Goal: Task Accomplishment & Management: Use online tool/utility

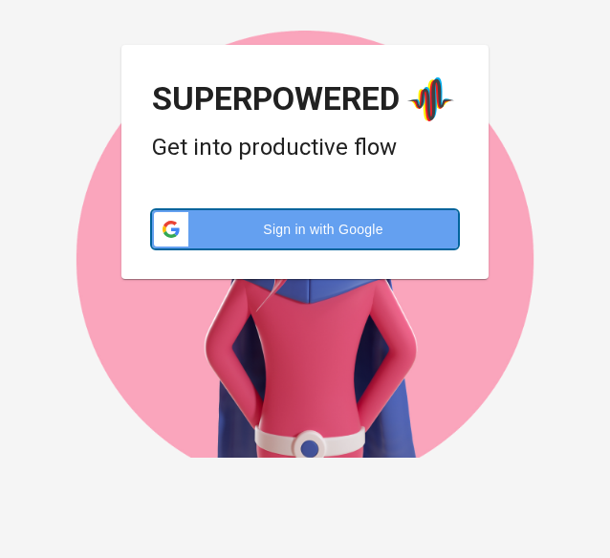
click at [296, 244] on div "Sign in with Google Sign in with Google. Opens in new tab" at bounding box center [304, 229] width 283 height 38
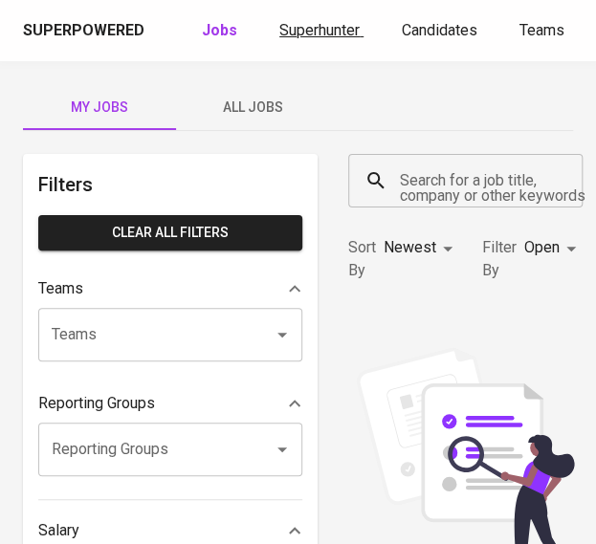
click at [274, 13] on div "Superpowered Jobs Superhunter Candidates Teams GlintsGPT NEW F" at bounding box center [298, 30] width 596 height 61
click at [279, 23] on span "Superhunter" at bounding box center [319, 30] width 80 height 18
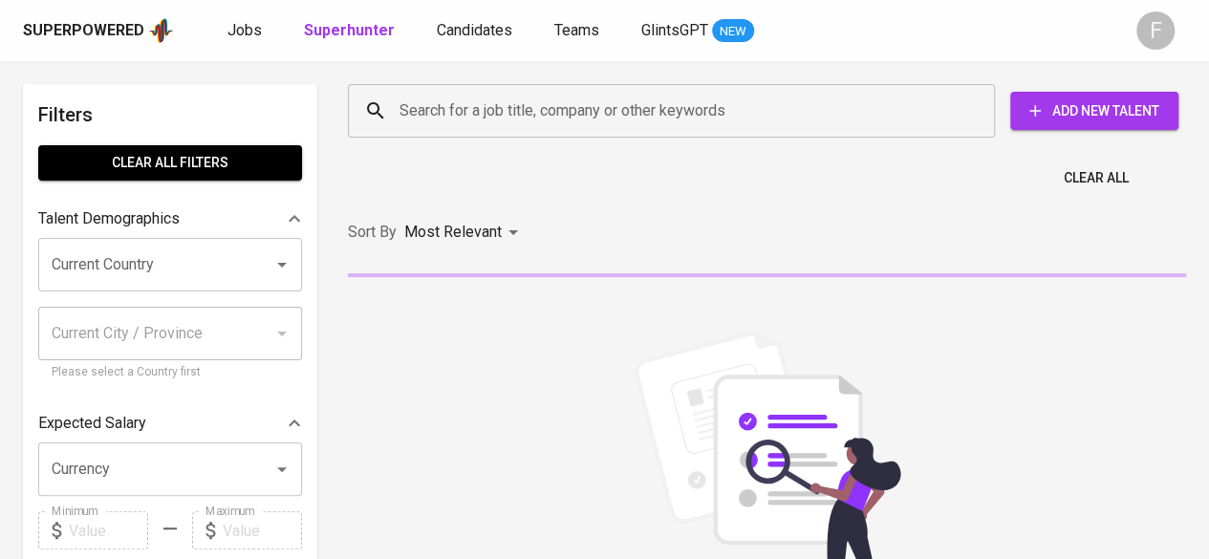
click at [554, 122] on input "Search for a job title, company or other keywords" at bounding box center [676, 111] width 563 height 36
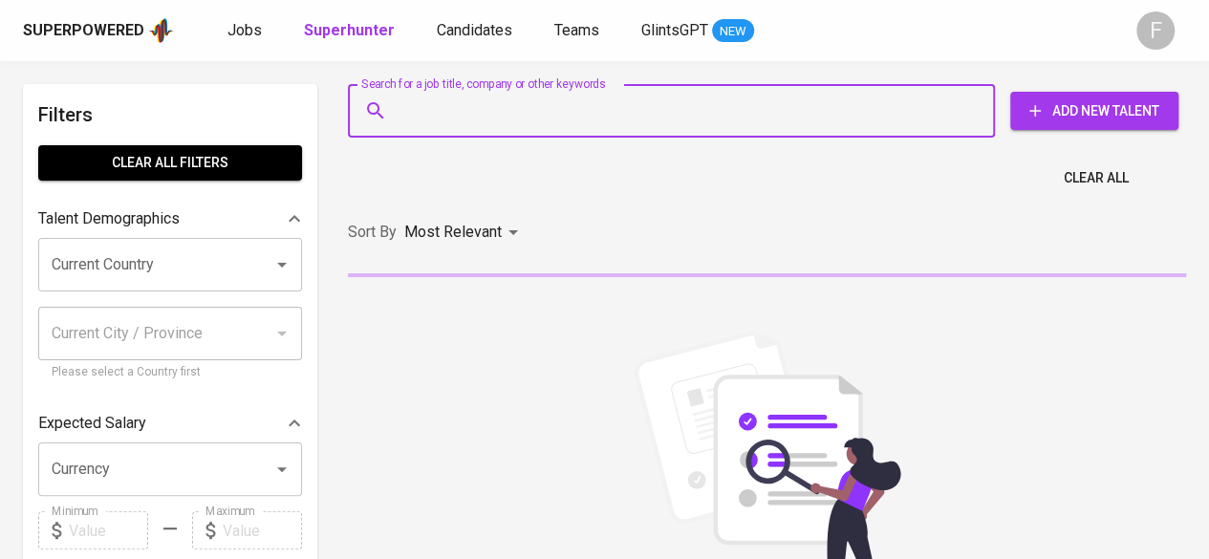
paste input "[PERSON_NAME]"
type input "[PERSON_NAME]"
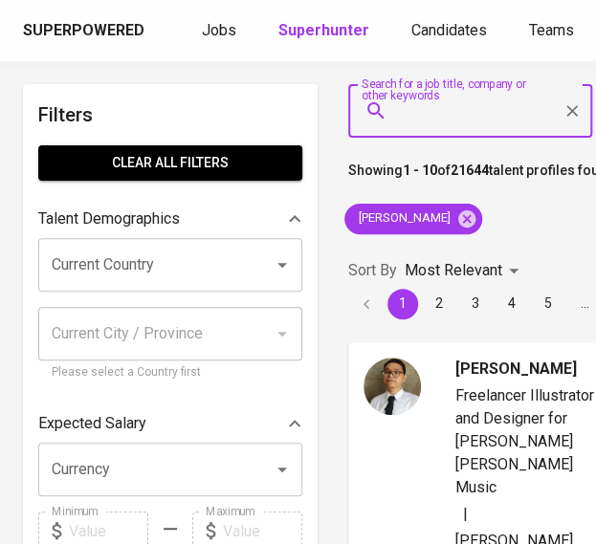
paste input "[PERSON_NAME]"
type input "[PERSON_NAME]"
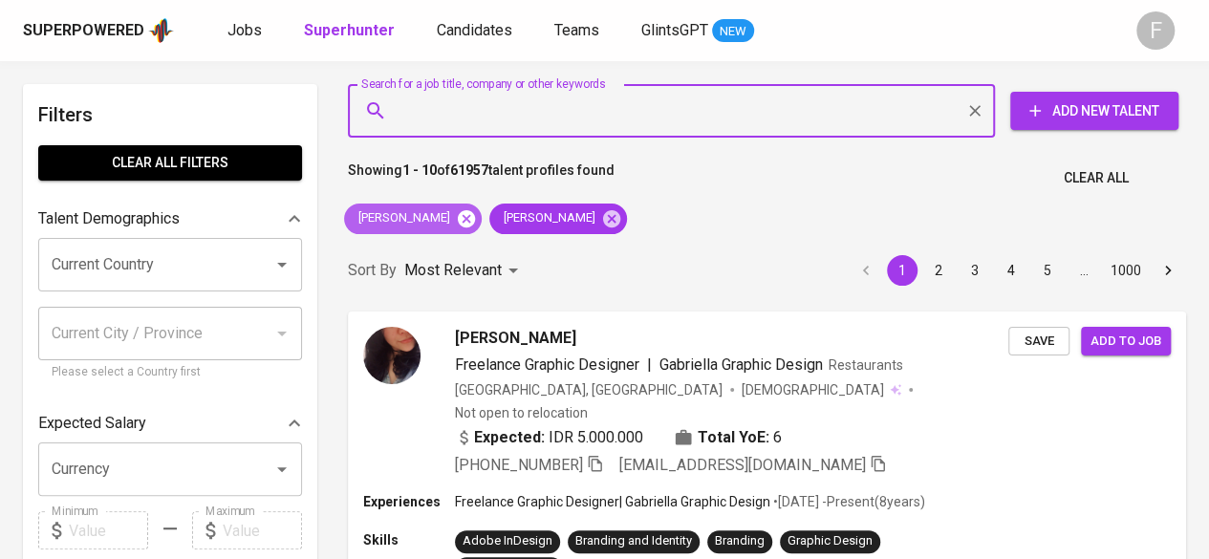
click at [467, 218] on icon at bounding box center [466, 217] width 17 height 17
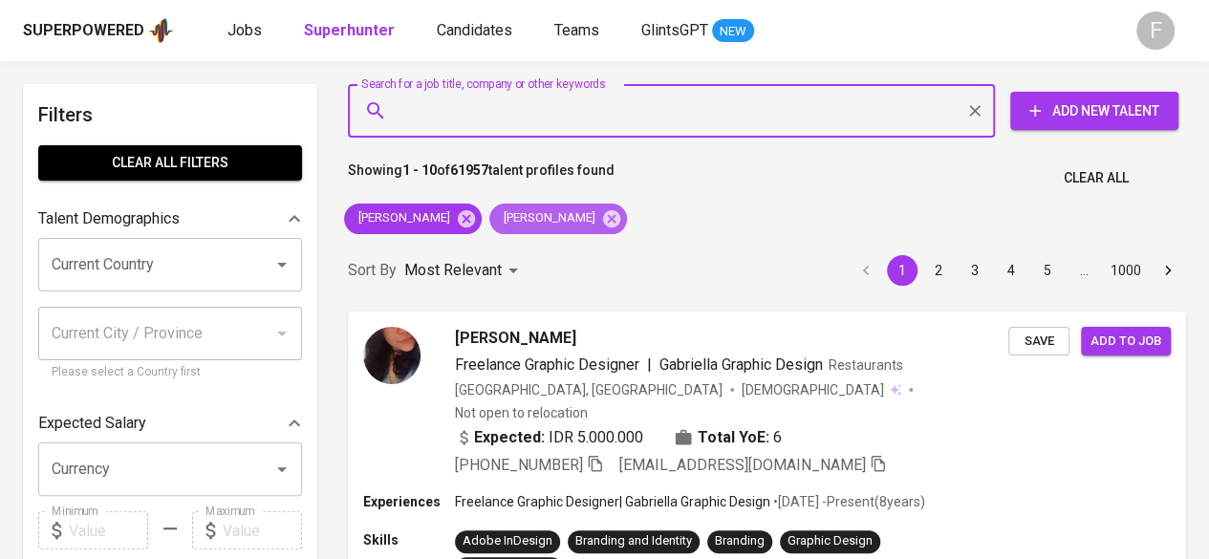
click at [489, 217] on div "[PERSON_NAME]" at bounding box center [558, 219] width 138 height 31
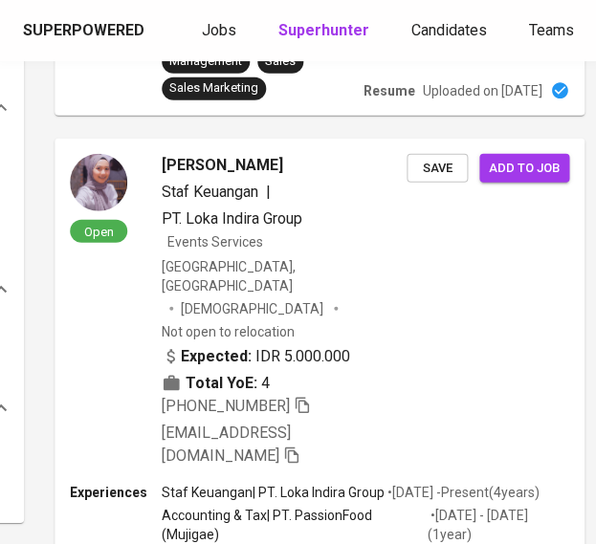
scroll to position [0, 298]
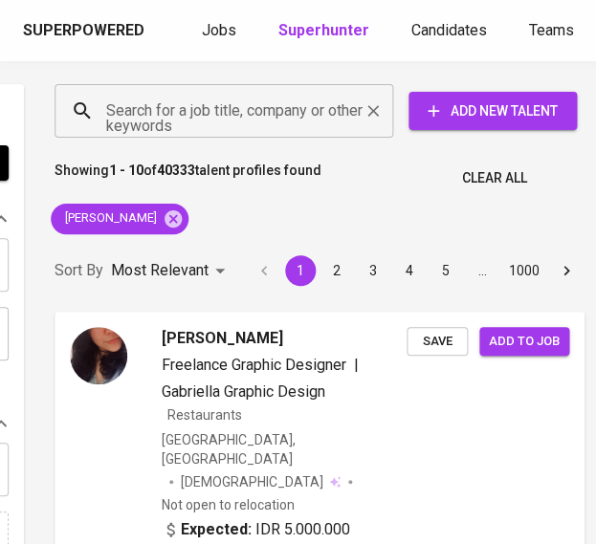
click at [346, 104] on input "Search for a job title, company or other keywords" at bounding box center [228, 111] width 254 height 36
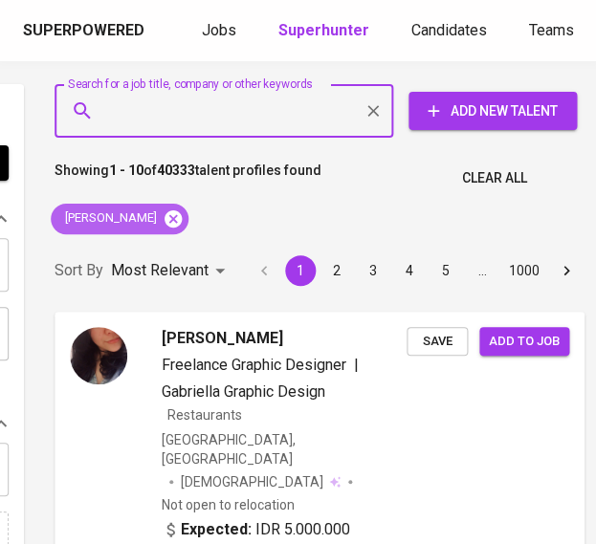
click at [164, 225] on icon at bounding box center [172, 217] width 17 height 17
click at [162, 242] on div "Sort By Most Relevant MOST_RELEVANT 1 2 3 4 5 … 1000" at bounding box center [319, 271] width 553 height 58
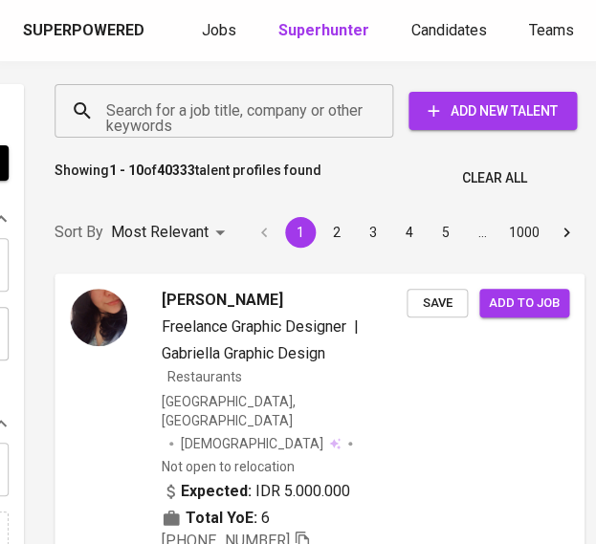
click at [254, 105] on input "Search for a job title, company or other keywords" at bounding box center [228, 111] width 254 height 36
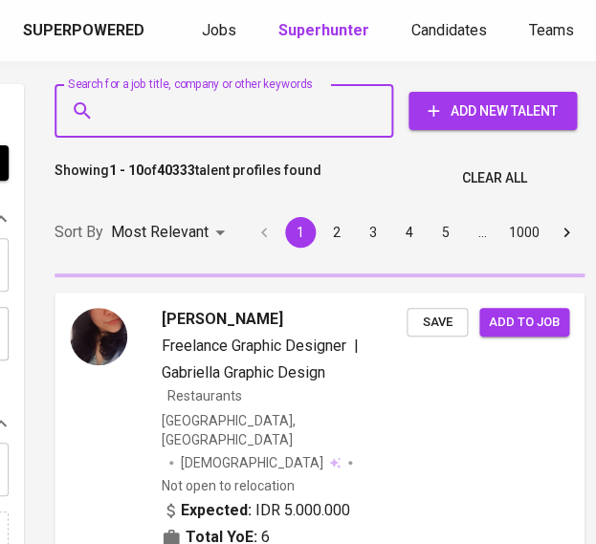
paste input "[PERSON_NAME]"
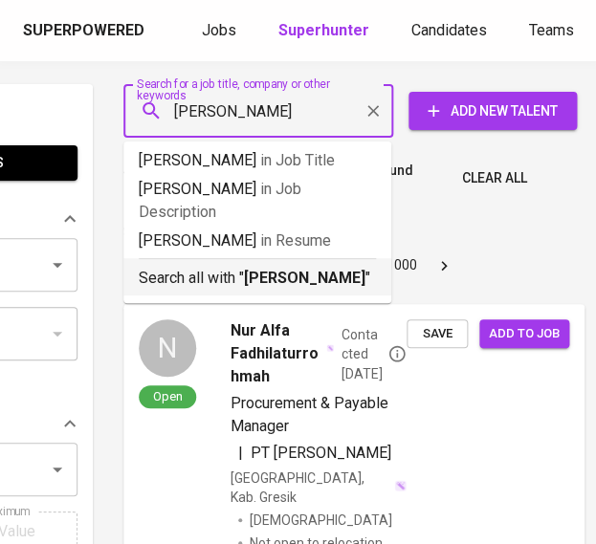
scroll to position [0, 223]
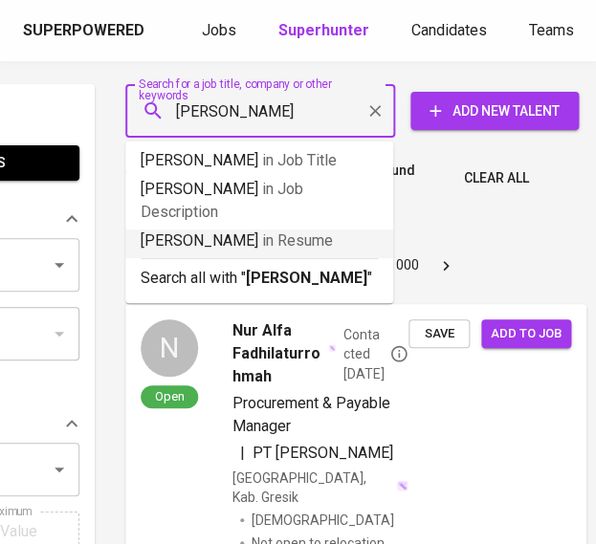
type input "[PERSON_NAME]"
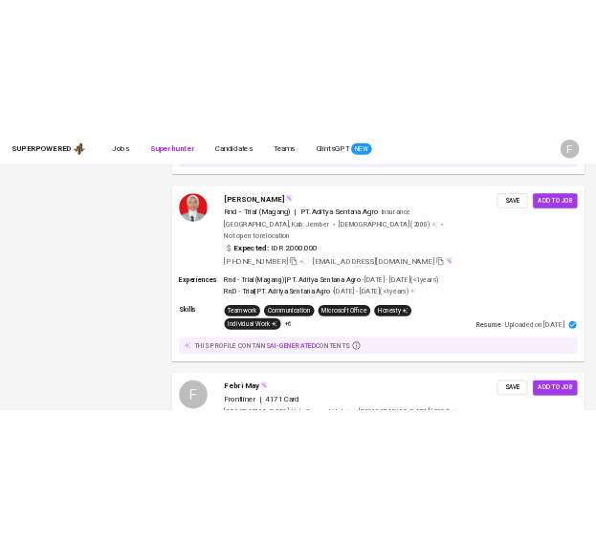
scroll to position [1405, 0]
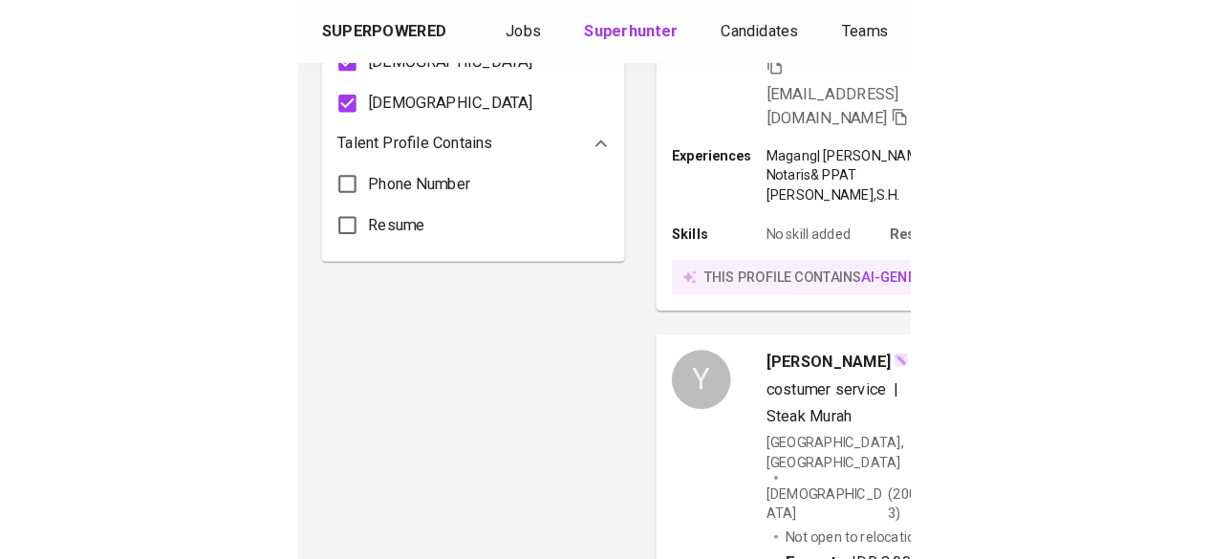
scroll to position [163, 0]
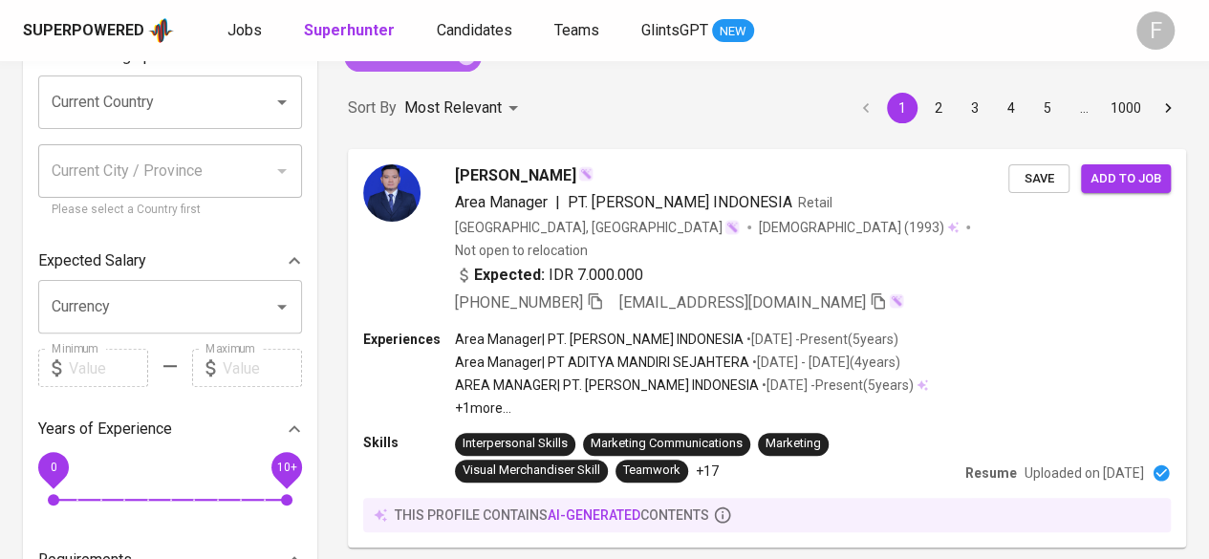
click at [458, 64] on icon at bounding box center [466, 55] width 17 height 17
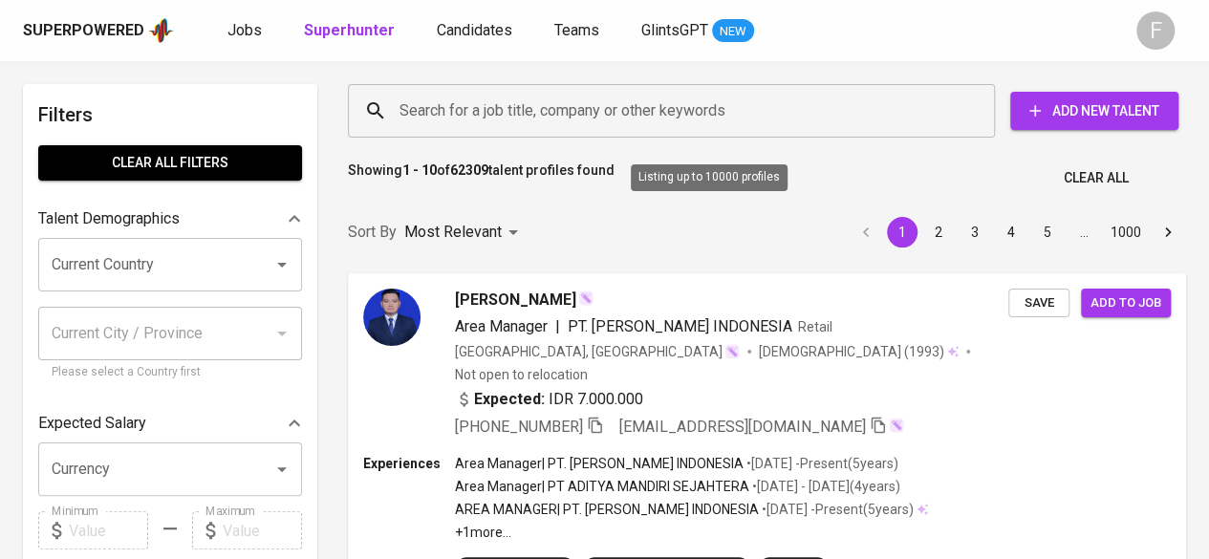
click at [595, 133] on div "Search for a job title, company or other keywords" at bounding box center [671, 111] width 647 height 54
click at [595, 98] on input "Search for a job title, company or other keywords" at bounding box center [676, 111] width 563 height 36
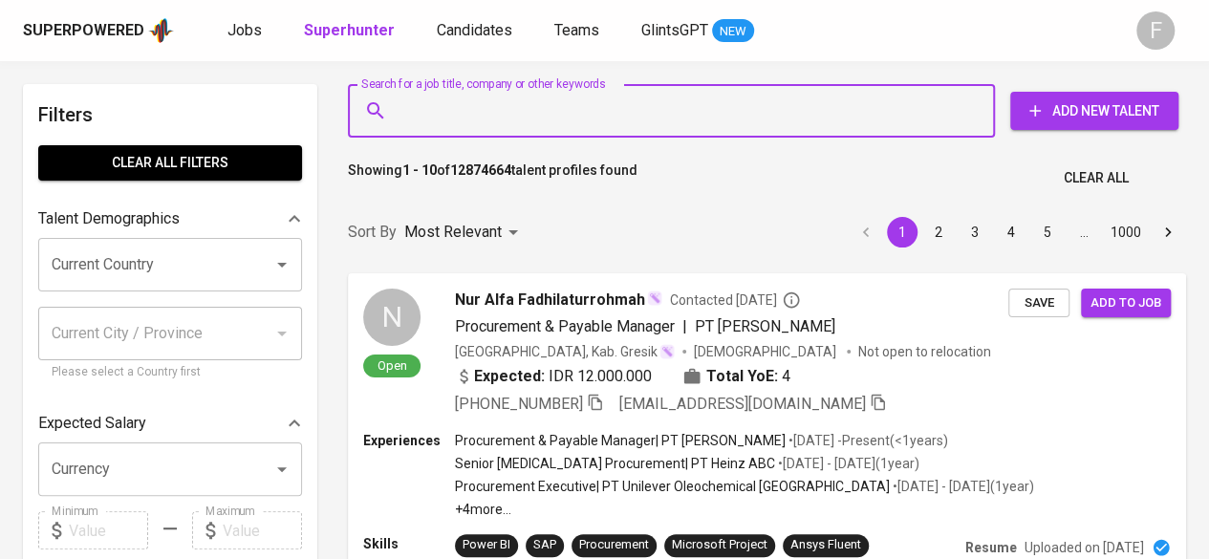
paste input "endindong@yahoo.com.sg"
type input "endindong@yahoo.com.sg"
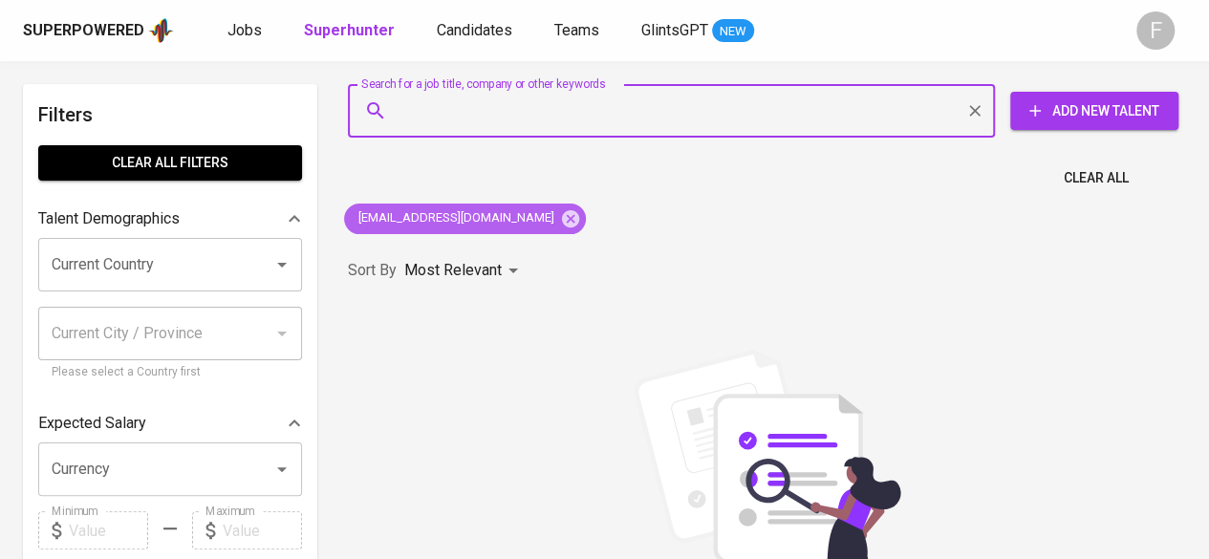
click at [562, 222] on icon at bounding box center [570, 217] width 17 height 17
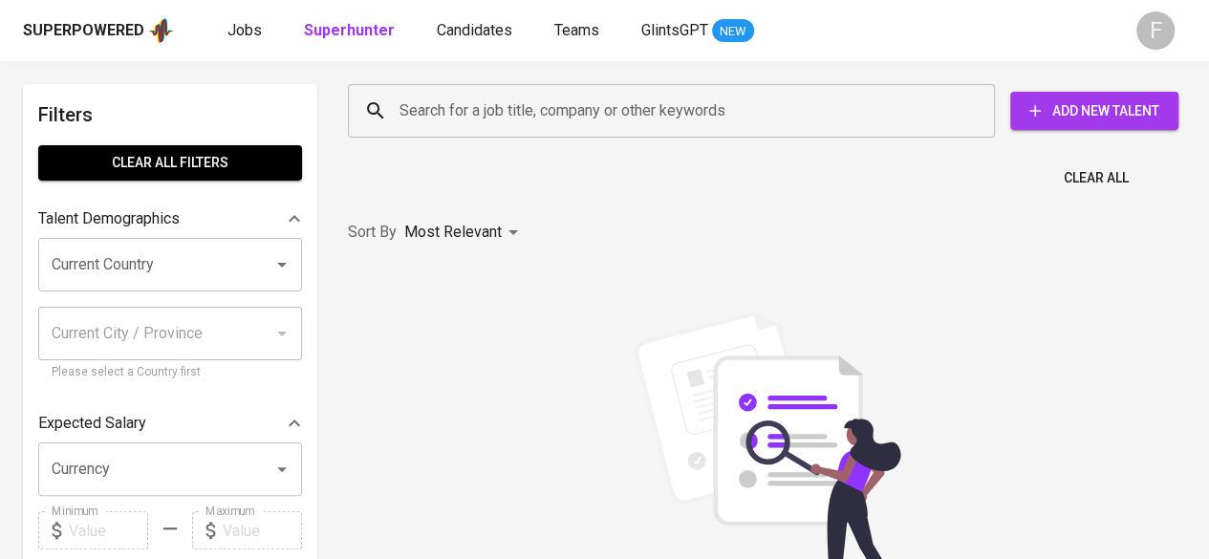
click at [507, 121] on input "Search for a job title, company or other keywords" at bounding box center [676, 111] width 563 height 36
paste input "oktarenata@gmail.com"
type input "oktarenata@gmail.com"
click at [482, 106] on input "oktarenata@gmail.com" at bounding box center [676, 111] width 563 height 36
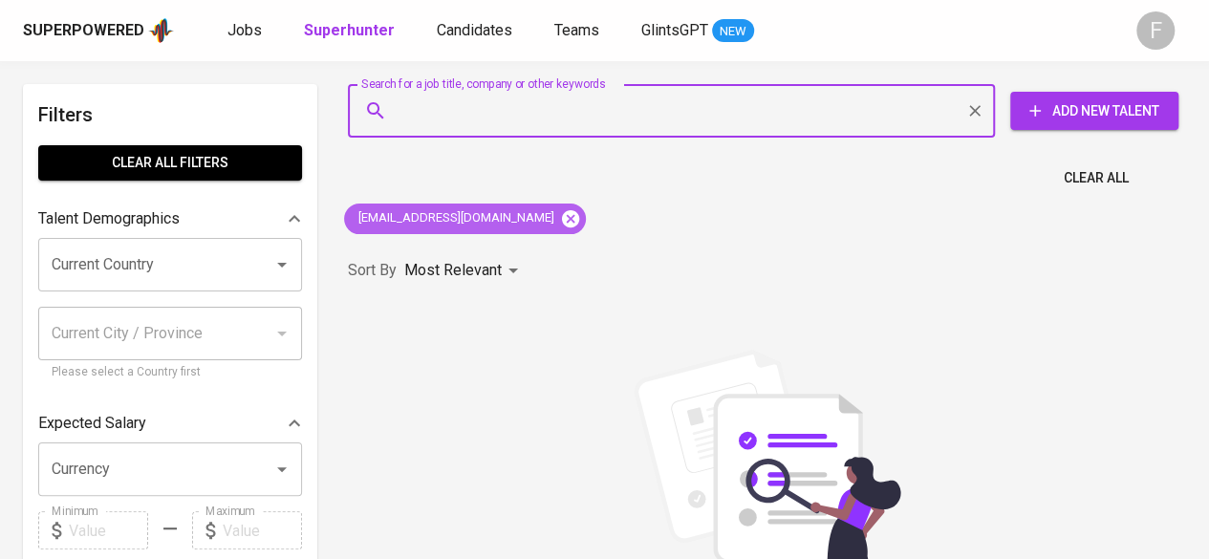
click at [560, 221] on icon at bounding box center [570, 218] width 21 height 21
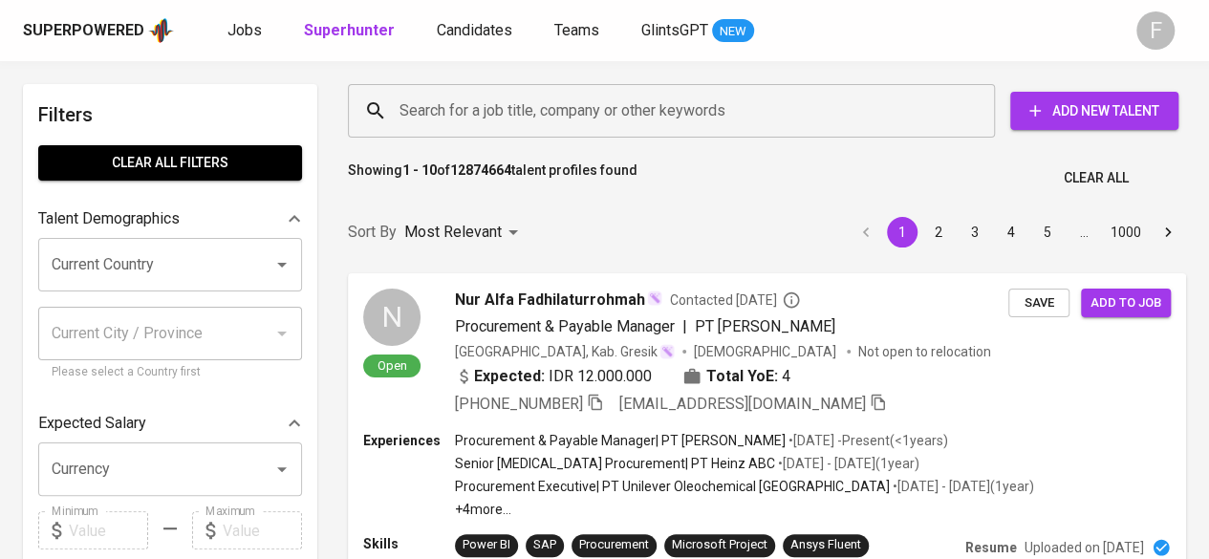
click at [595, 183] on span "Clear All" at bounding box center [1096, 178] width 65 height 24
drag, startPoint x: 1109, startPoint y: 179, endPoint x: 514, endPoint y: 119, distance: 597.6
click at [595, 178] on span "Clear All" at bounding box center [1096, 178] width 65 height 24
click at [499, 119] on input "Search for a job title, company or other keywords" at bounding box center [676, 111] width 563 height 36
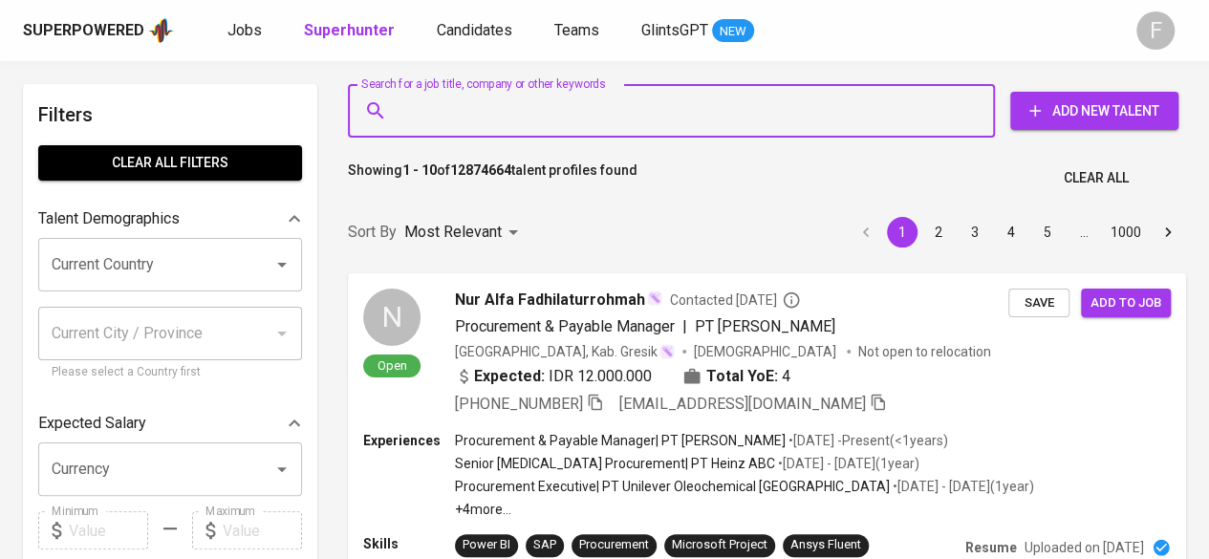
paste input "rokta_pangeran21@yahoo.com"
type input "rokta_pangeran21@yahoo.com"
